Goal: Task Accomplishment & Management: Use online tool/utility

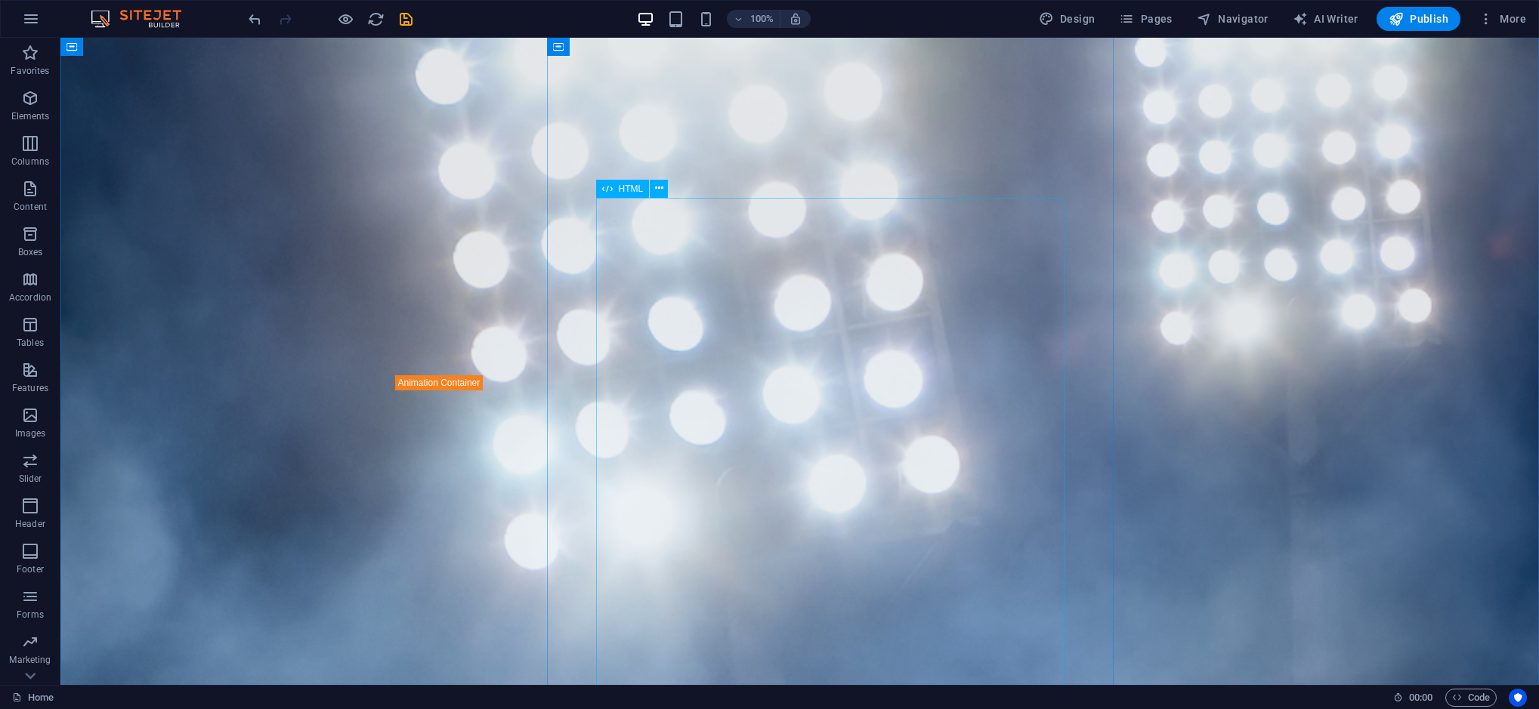
scroll to position [2909, 0]
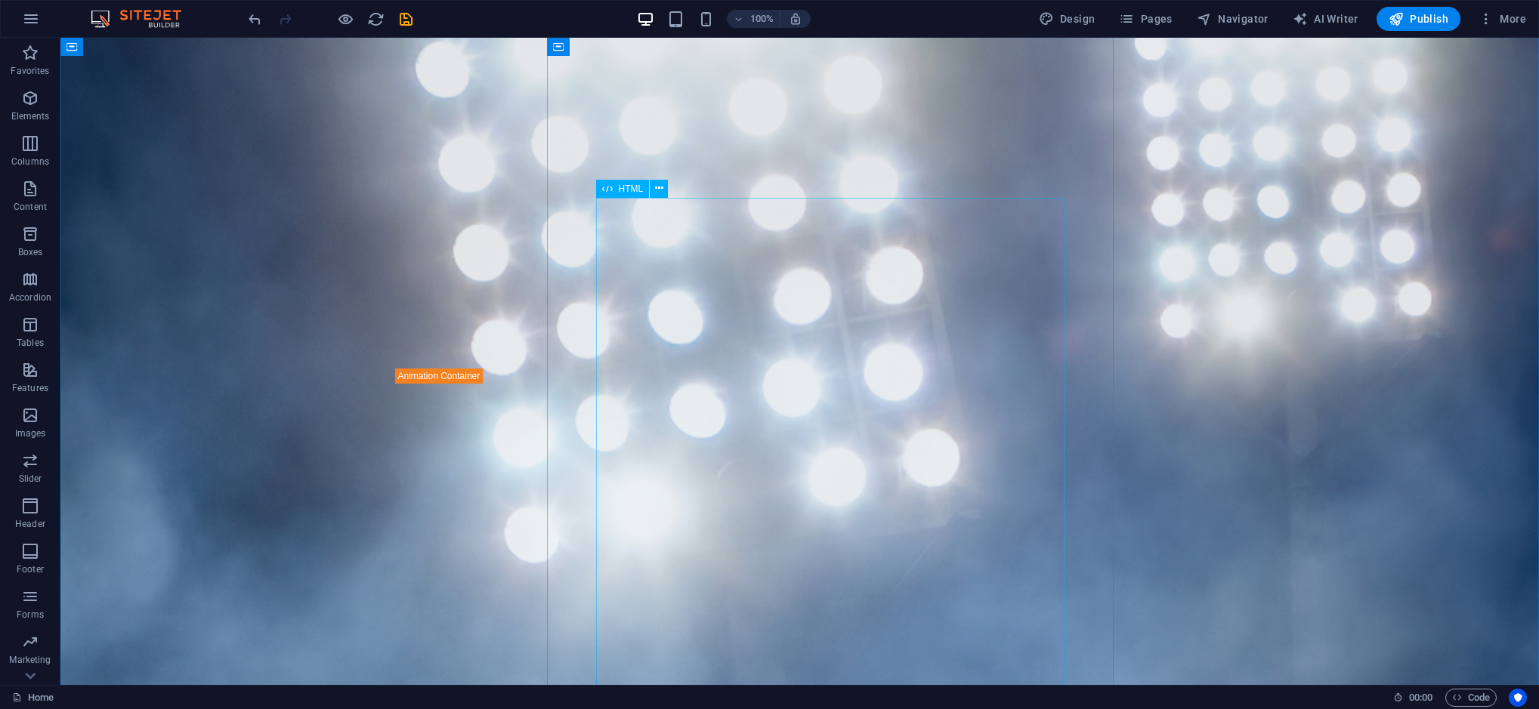
click at [636, 191] on span "HTML" at bounding box center [631, 188] width 25 height 9
click at [661, 189] on icon at bounding box center [659, 189] width 8 height 16
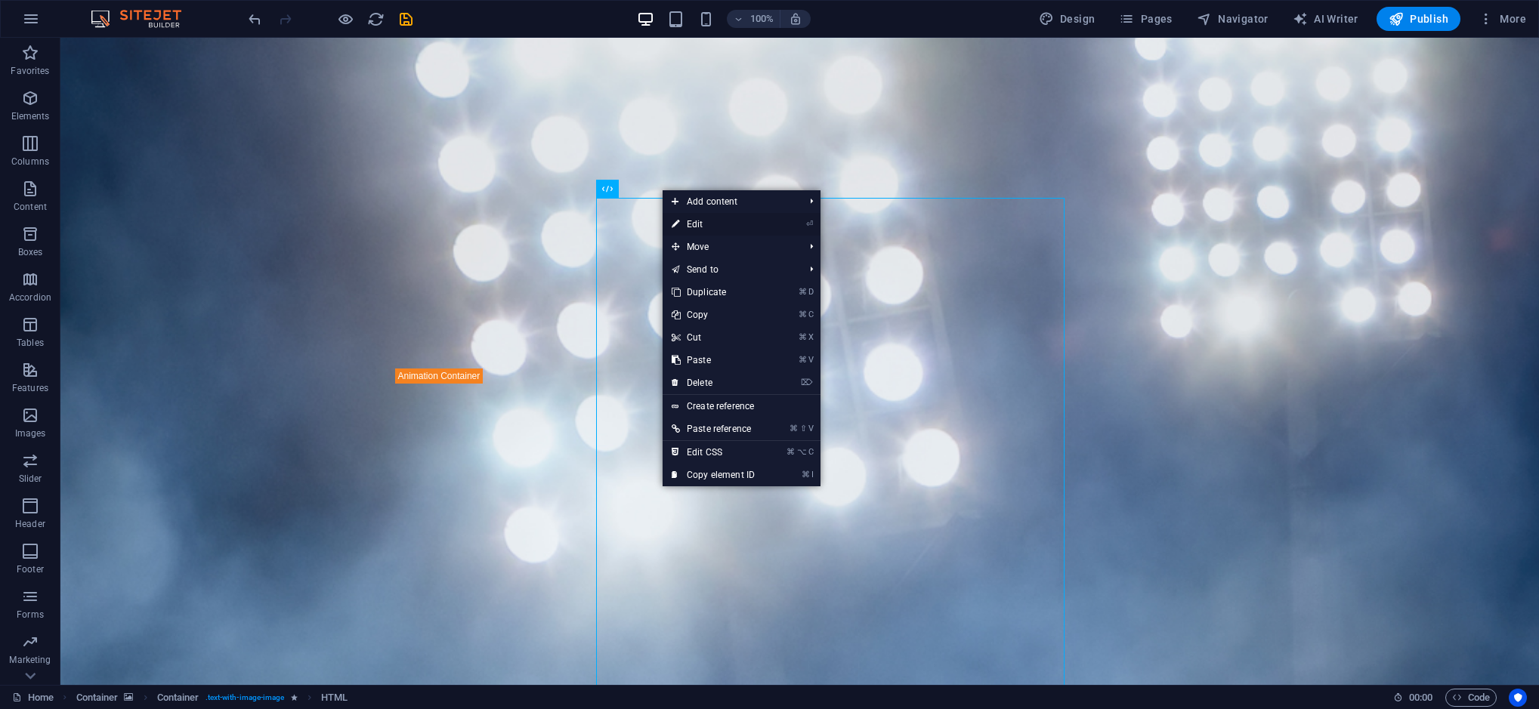
click at [695, 224] on link "⏎ Edit" at bounding box center [712, 224] width 101 height 23
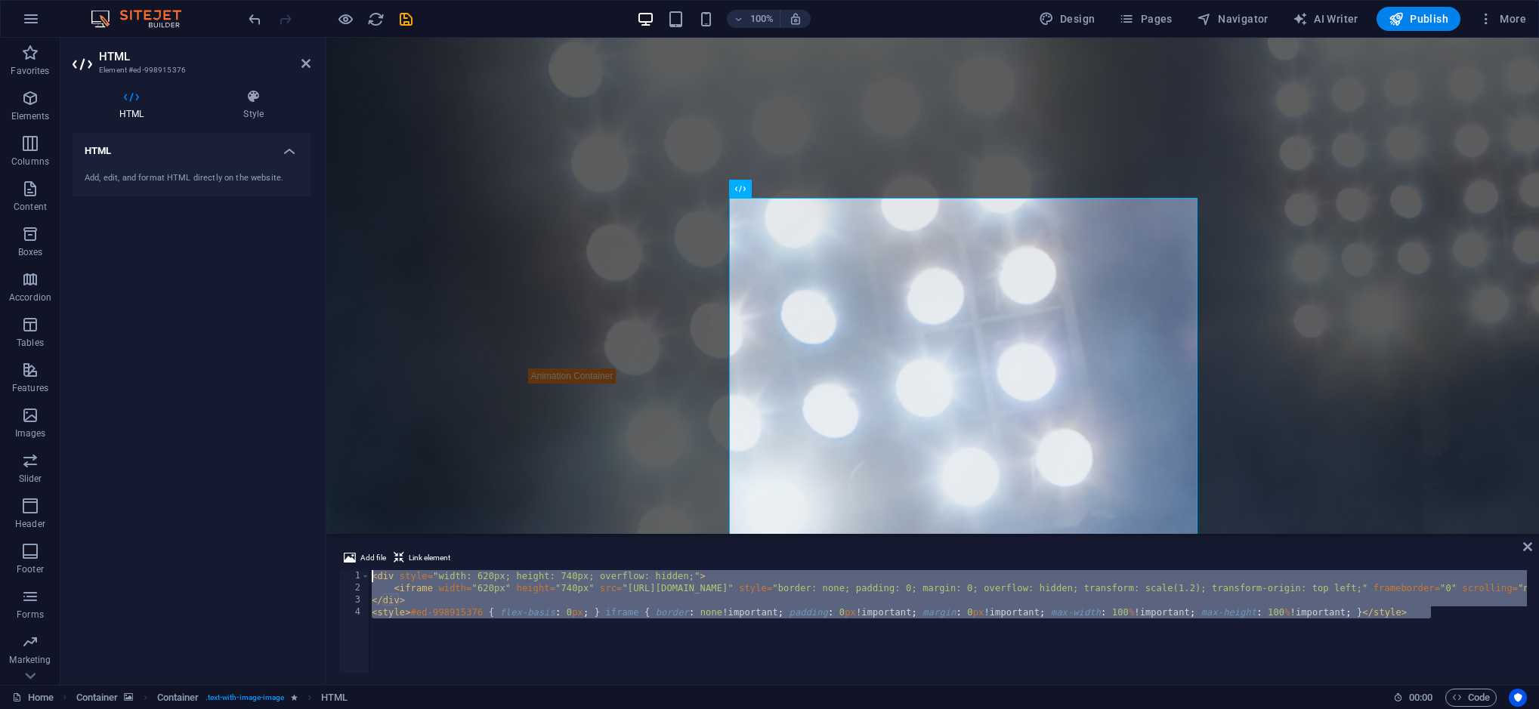
click at [517, 578] on div "< div style = "width: 620px; height: 740px; overflow: hidden;" > < iframe width…" at bounding box center [1519, 632] width 2301 height 124
type textarea "<div style="width: 620px; height: 740px; overflow: hidden;">"
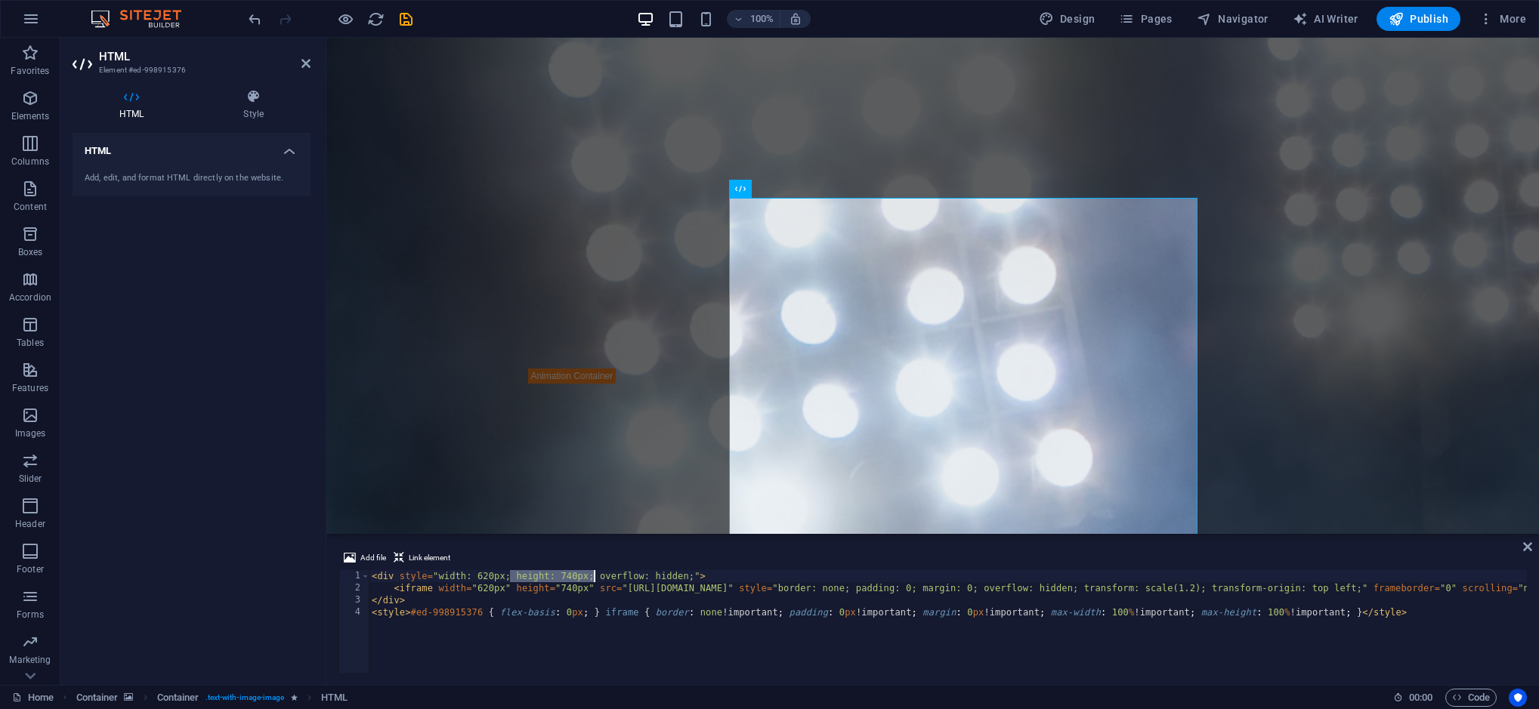
drag, startPoint x: 511, startPoint y: 578, endPoint x: 593, endPoint y: 578, distance: 81.6
click at [593, 578] on div "< div style = "width: 620px; height: 740px; overflow: hidden;" > < iframe width…" at bounding box center [1519, 632] width 2301 height 124
drag, startPoint x: 398, startPoint y: 578, endPoint x: 697, endPoint y: 578, distance: 299.1
click at [697, 578] on div "< div style = "width: 620px; height: 740px; overflow: hidden;" > < iframe width…" at bounding box center [1519, 632] width 2301 height 124
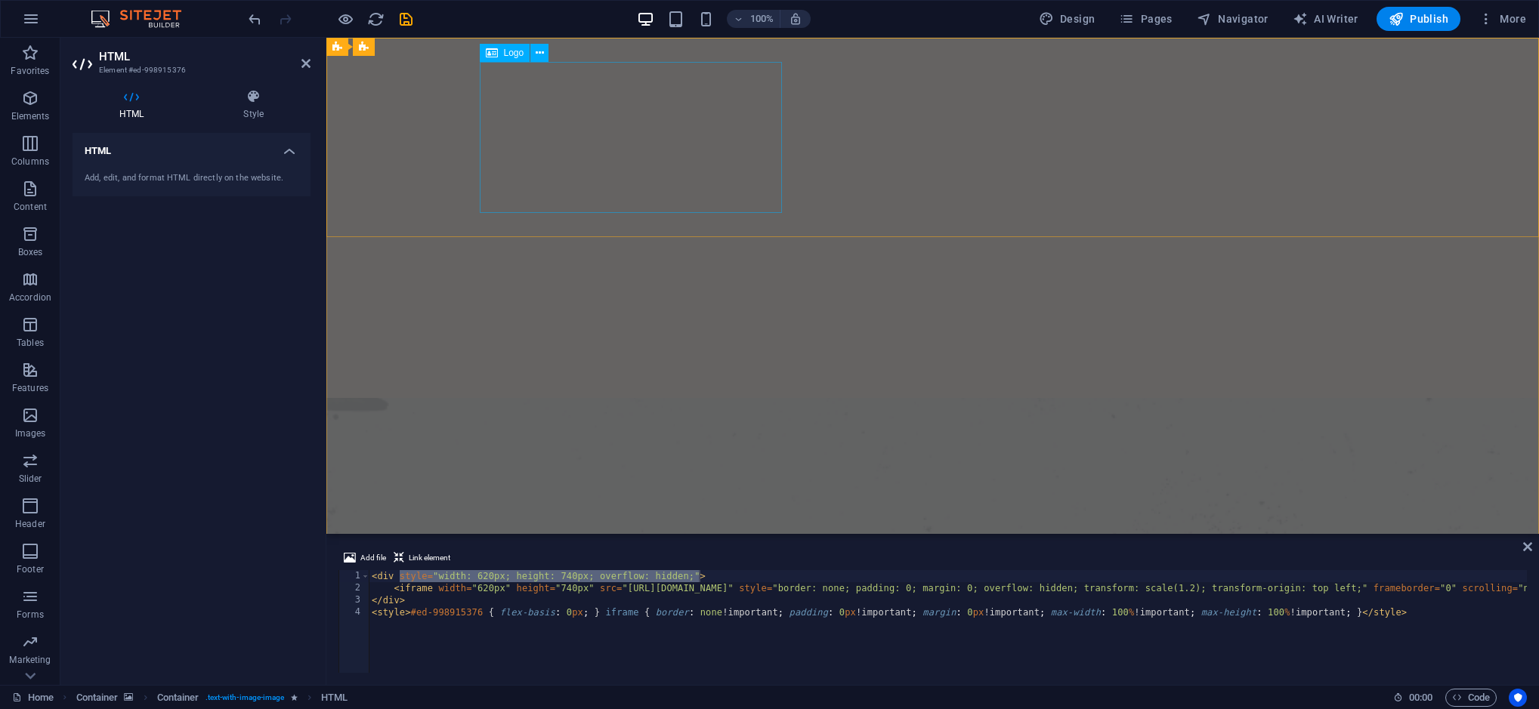
scroll to position [0, 0]
